Goal: Download file/media

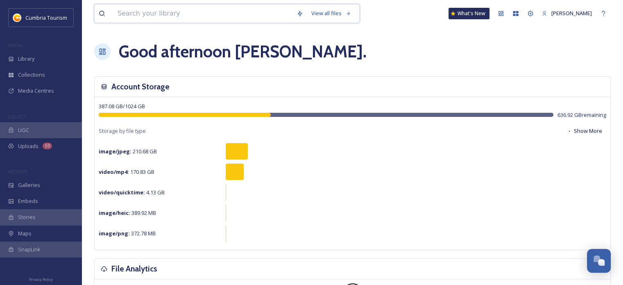
click at [170, 18] on input at bounding box center [203, 14] width 179 height 18
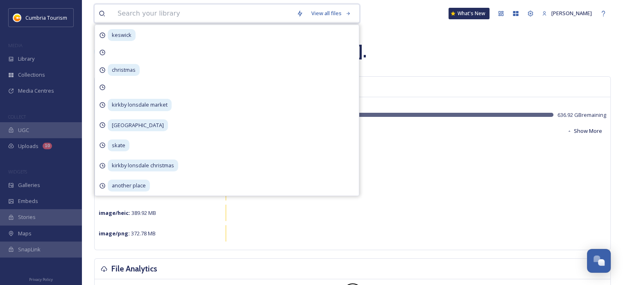
paste input "[GEOGRAPHIC_DATA]"
type input "[GEOGRAPHIC_DATA]"
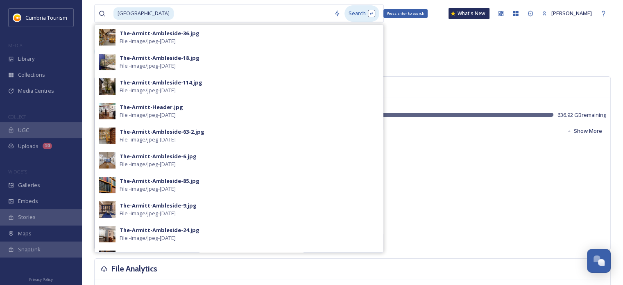
click at [350, 14] on div "Search Press Enter to search" at bounding box center [362, 13] width 35 height 16
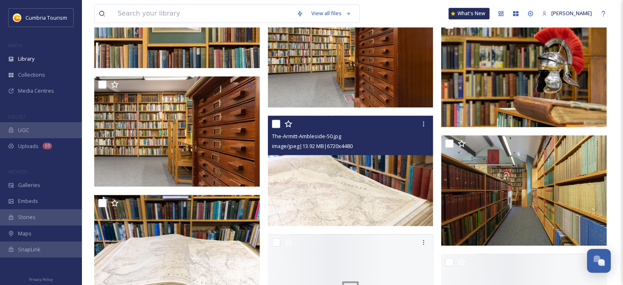
scroll to position [697, 0]
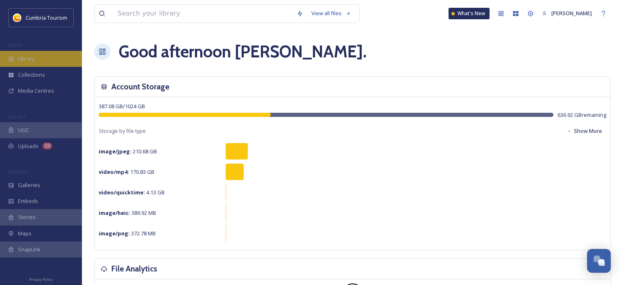
click at [28, 64] on div "Library" at bounding box center [41, 59] width 82 height 16
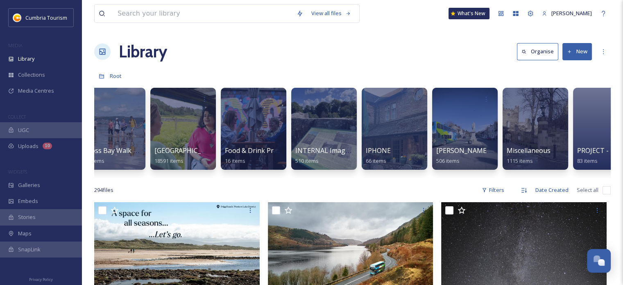
scroll to position [0, 390]
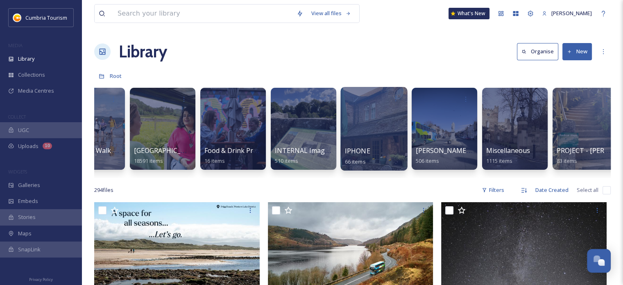
click at [368, 125] on div at bounding box center [374, 129] width 67 height 84
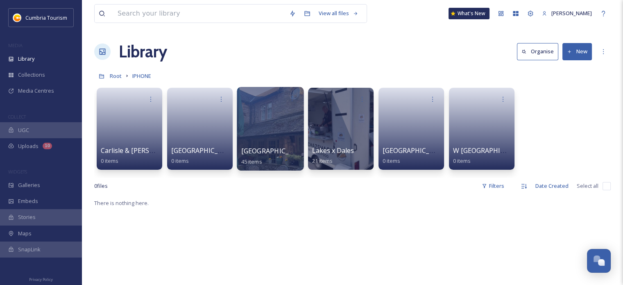
click at [276, 122] on div at bounding box center [270, 129] width 67 height 84
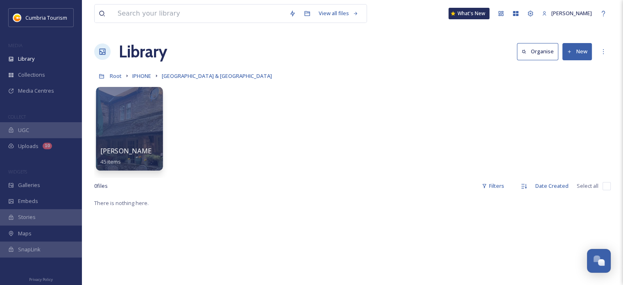
click at [132, 124] on div at bounding box center [129, 129] width 67 height 84
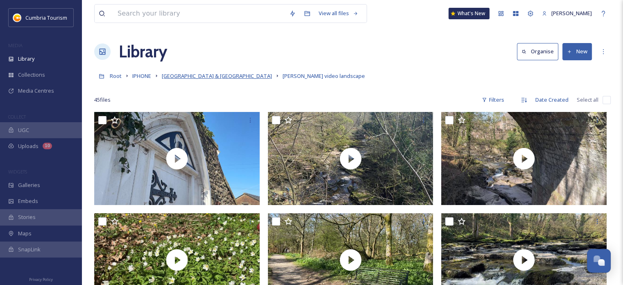
click at [198, 74] on span "[GEOGRAPHIC_DATA] & [GEOGRAPHIC_DATA]" at bounding box center [217, 75] width 110 height 7
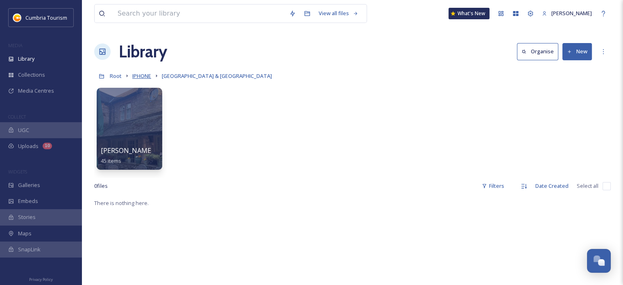
click at [145, 77] on span "IPHONE" at bounding box center [141, 75] width 19 height 7
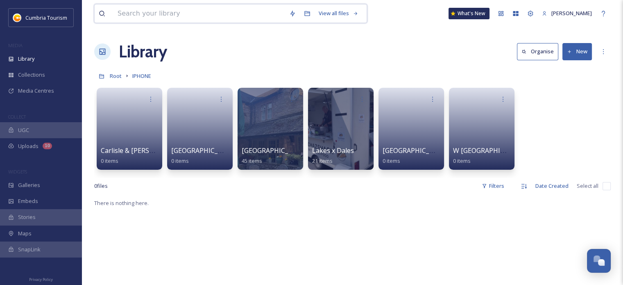
click at [159, 13] on input at bounding box center [200, 14] width 172 height 18
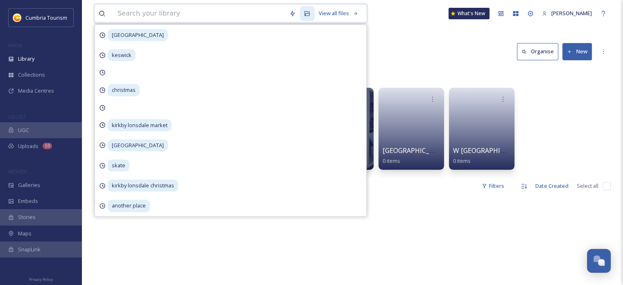
paste input "[GEOGRAPHIC_DATA]"
type input "[GEOGRAPHIC_DATA]"
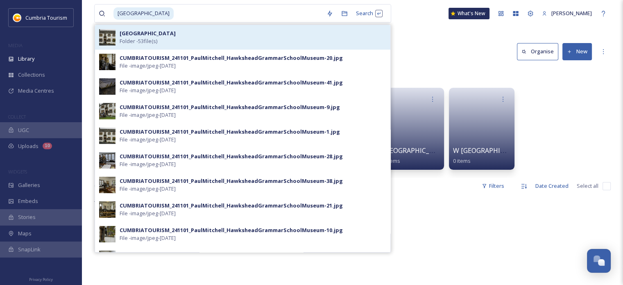
click at [169, 38] on div "[GEOGRAPHIC_DATA] Folder - 53 file(s)" at bounding box center [253, 38] width 267 height 16
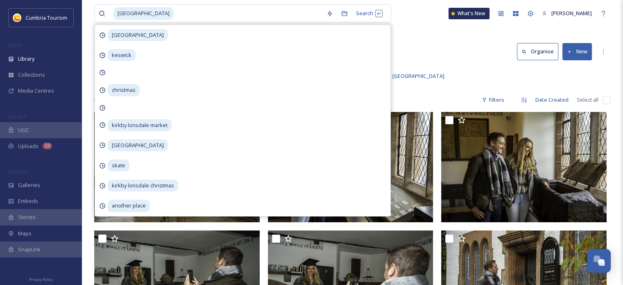
click at [448, 41] on div "Library Organise New" at bounding box center [352, 51] width 517 height 25
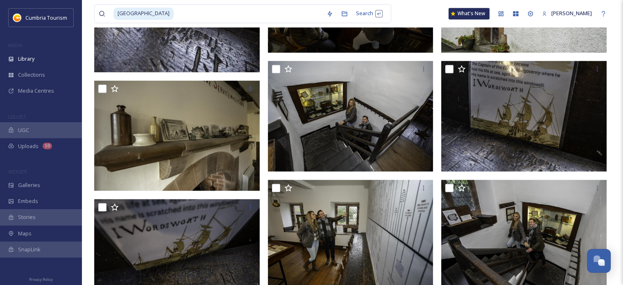
scroll to position [1353, 0]
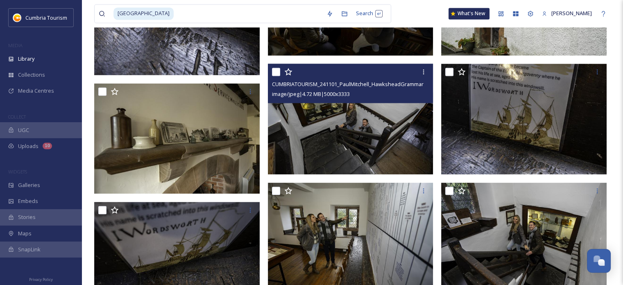
click at [399, 149] on img at bounding box center [351, 119] width 166 height 111
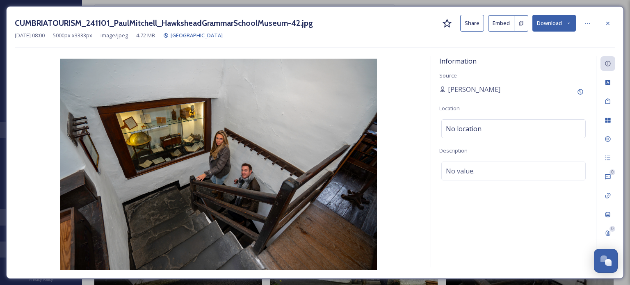
click at [552, 22] on button "Download" at bounding box center [553, 23] width 43 height 17
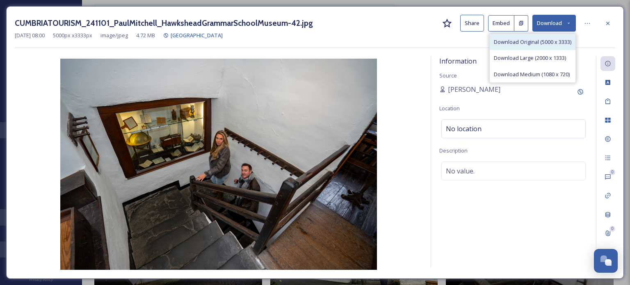
click at [549, 41] on span "Download Original (5000 x 3333)" at bounding box center [531, 42] width 77 height 8
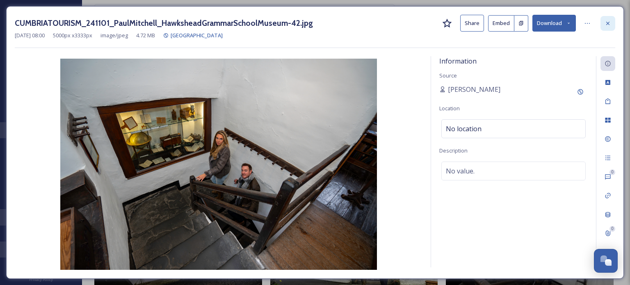
click at [608, 20] on icon at bounding box center [607, 23] width 7 height 7
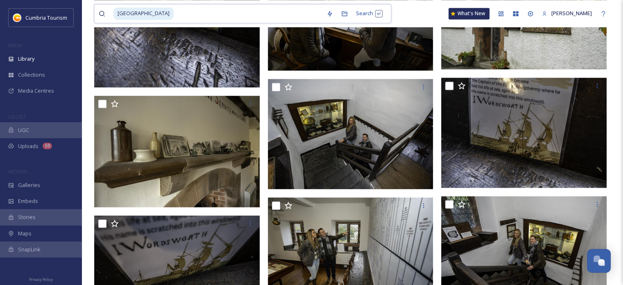
click at [243, 12] on input at bounding box center [249, 14] width 148 height 18
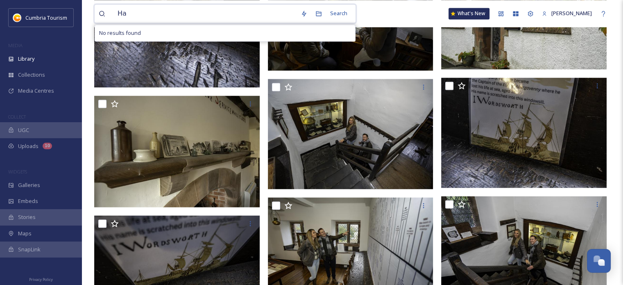
type input "H"
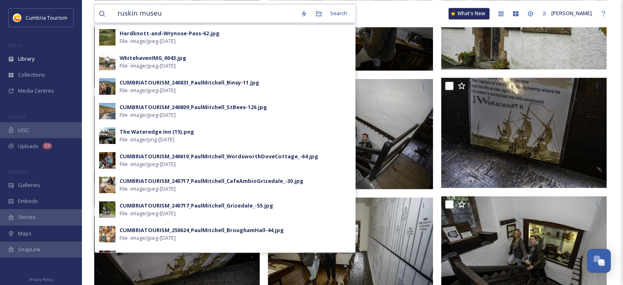
type input "[GEOGRAPHIC_DATA]"
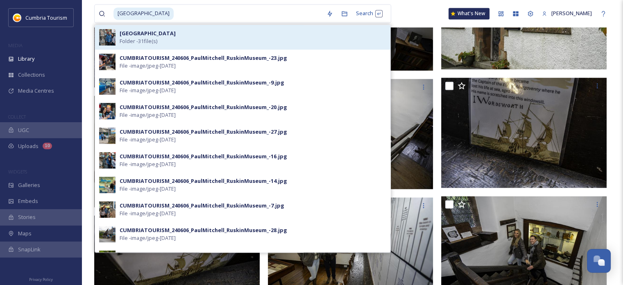
click at [221, 45] on div "[GEOGRAPHIC_DATA] Folder - 31 file(s)" at bounding box center [243, 37] width 296 height 25
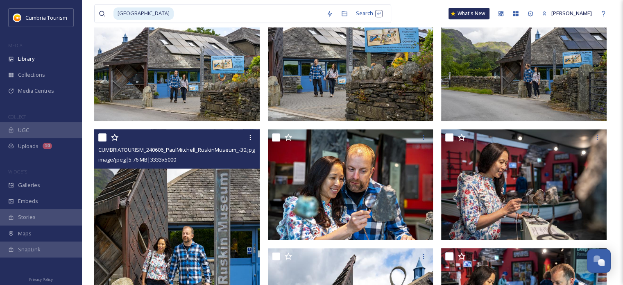
scroll to position [742, 0]
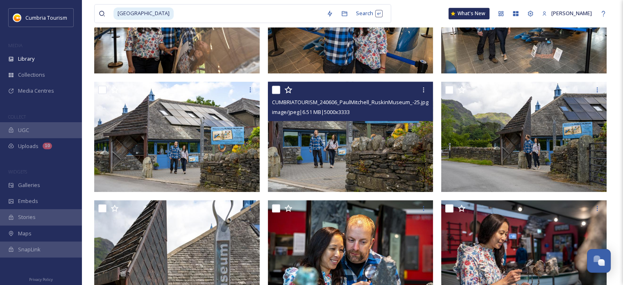
click at [321, 143] on img at bounding box center [351, 137] width 166 height 111
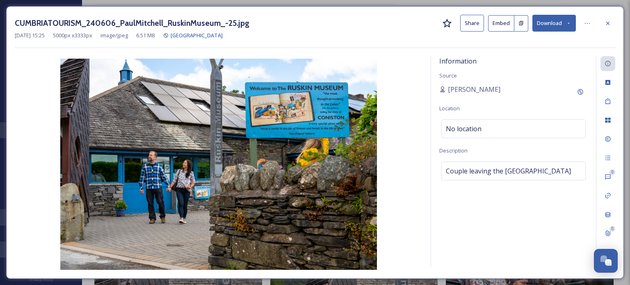
click at [552, 22] on button "Download" at bounding box center [553, 23] width 43 height 17
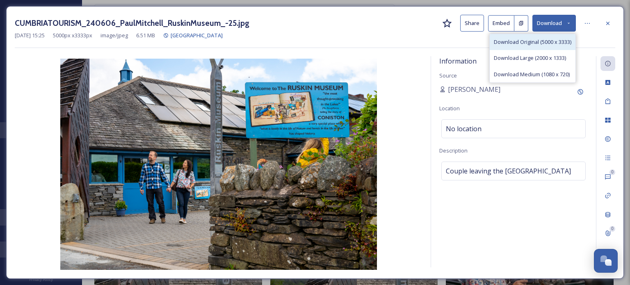
click at [547, 42] on span "Download Original (5000 x 3333)" at bounding box center [531, 42] width 77 height 8
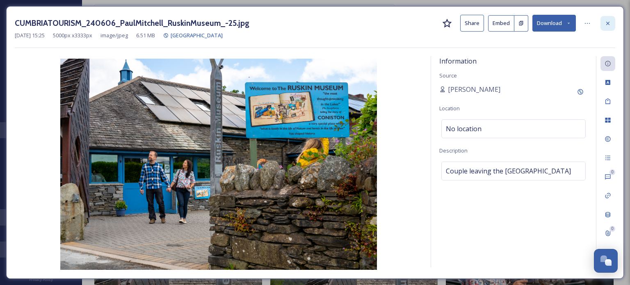
click at [609, 21] on icon at bounding box center [607, 23] width 7 height 7
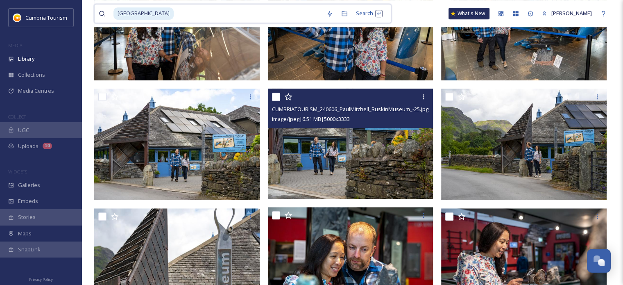
click at [175, 16] on input at bounding box center [249, 14] width 148 height 18
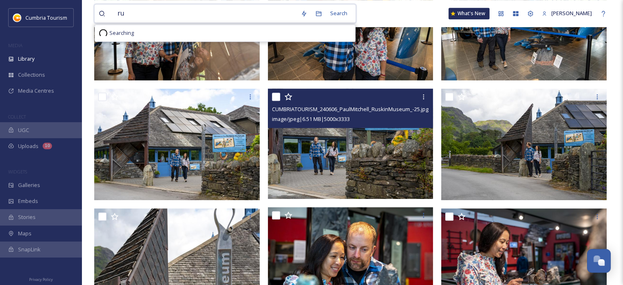
type input "r"
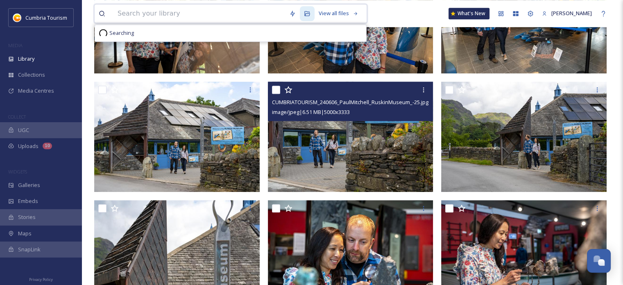
scroll to position [735, 0]
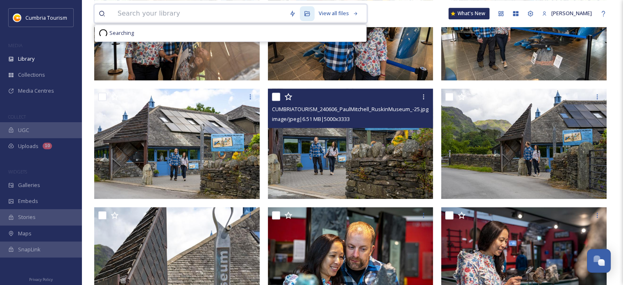
paste input "Eskdale Mill"
type input "Eskdale Mill"
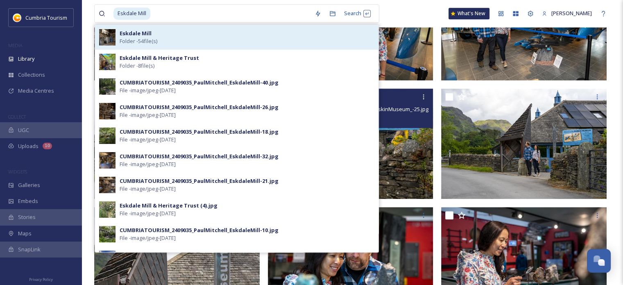
click at [176, 43] on div "Eskdale Mill Folder - 54 file(s)" at bounding box center [247, 38] width 255 height 16
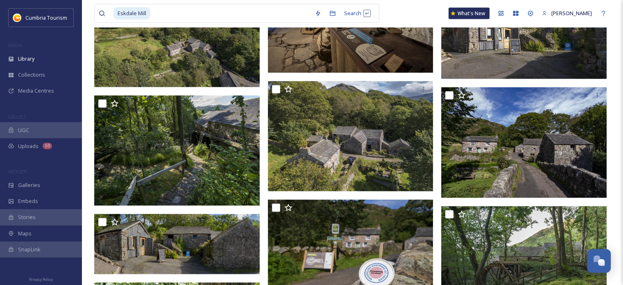
scroll to position [1680, 0]
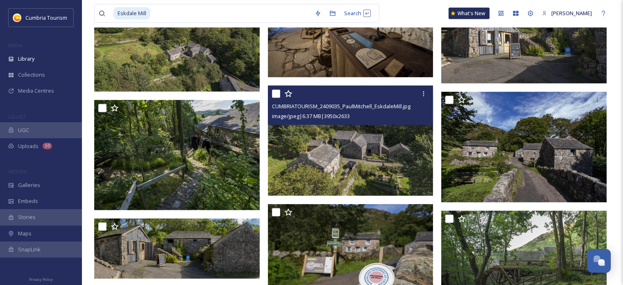
click at [362, 146] on img at bounding box center [351, 141] width 166 height 111
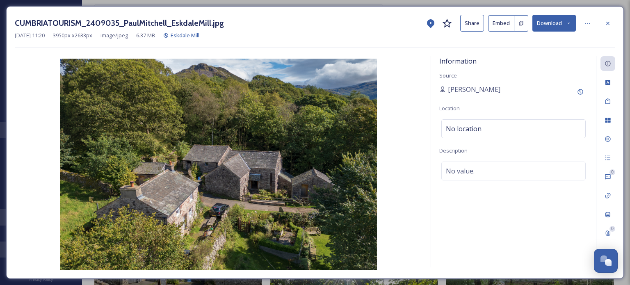
click at [548, 23] on button "Download" at bounding box center [553, 23] width 43 height 17
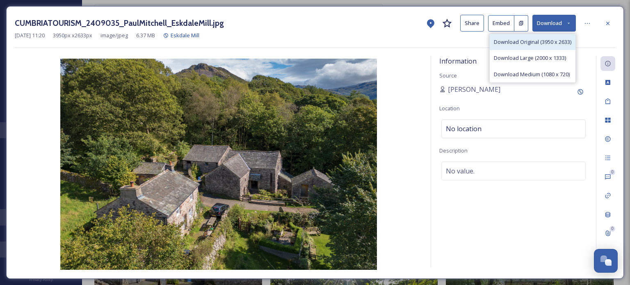
click at [545, 44] on span "Download Original (3950 x 2633)" at bounding box center [531, 42] width 77 height 8
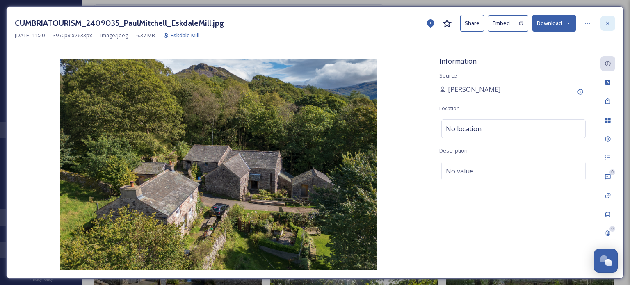
click at [604, 25] on icon at bounding box center [607, 23] width 7 height 7
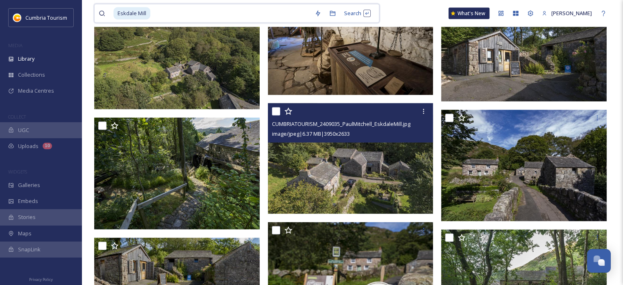
click at [173, 14] on input at bounding box center [230, 14] width 159 height 18
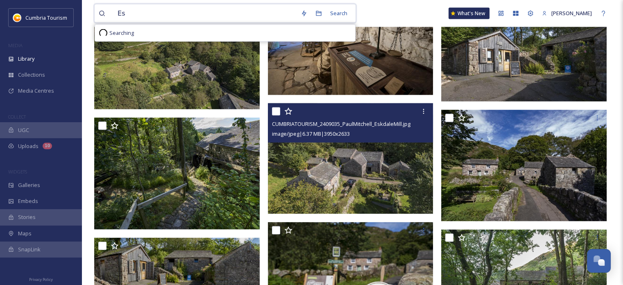
type input "E"
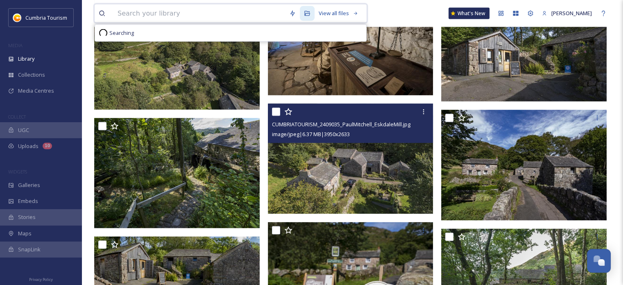
paste input "[GEOGRAPHIC_DATA]"
type input "[GEOGRAPHIC_DATA]"
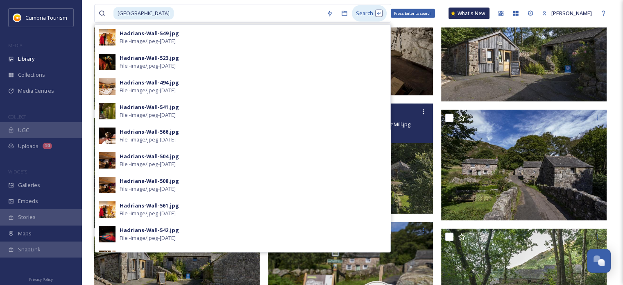
click at [371, 16] on div "Search Press Enter to search" at bounding box center [369, 13] width 35 height 16
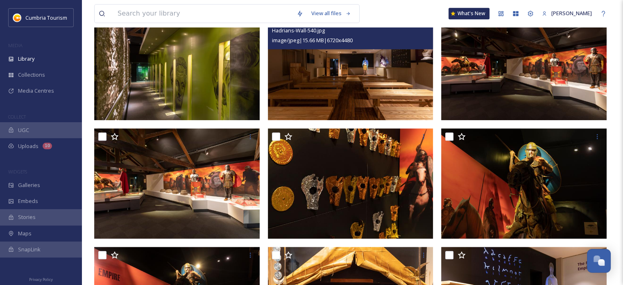
scroll to position [638, 0]
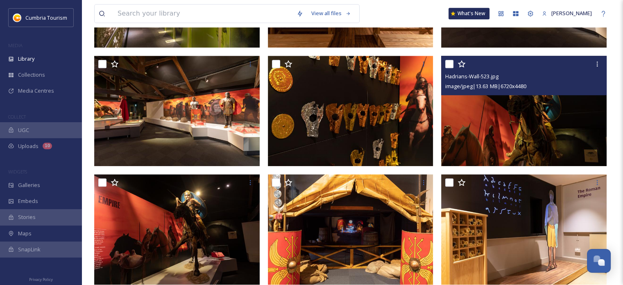
click at [516, 123] on img at bounding box center [524, 111] width 166 height 111
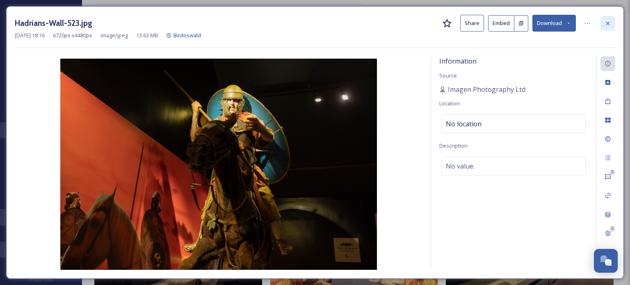
click at [607, 20] on icon at bounding box center [607, 23] width 7 height 7
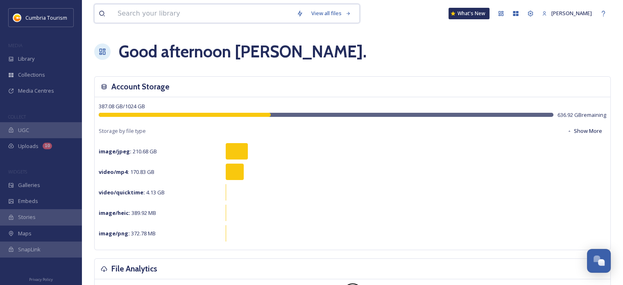
click at [185, 14] on input at bounding box center [203, 14] width 179 height 18
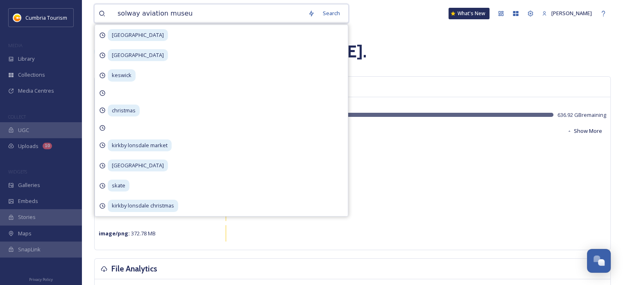
type input "[GEOGRAPHIC_DATA]"
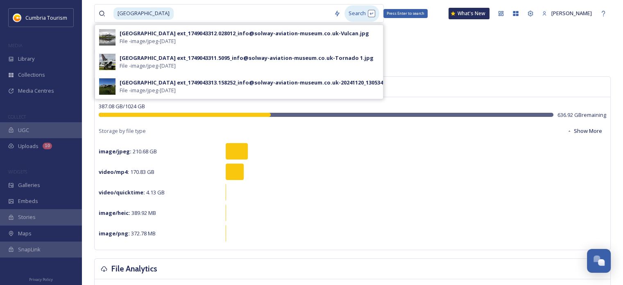
click at [360, 14] on div "Search Press Enter to search" at bounding box center [362, 13] width 35 height 16
